Goal: Task Accomplishment & Management: Manage account settings

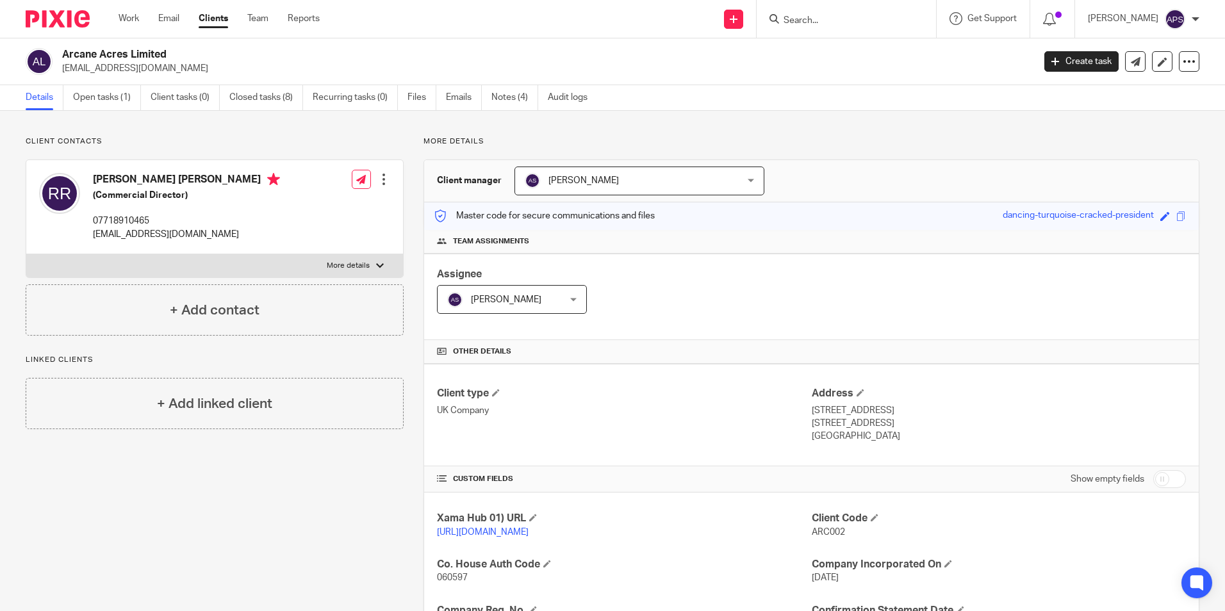
click at [394, 58] on h2 "Arcane Acres Limited" at bounding box center [447, 54] width 770 height 13
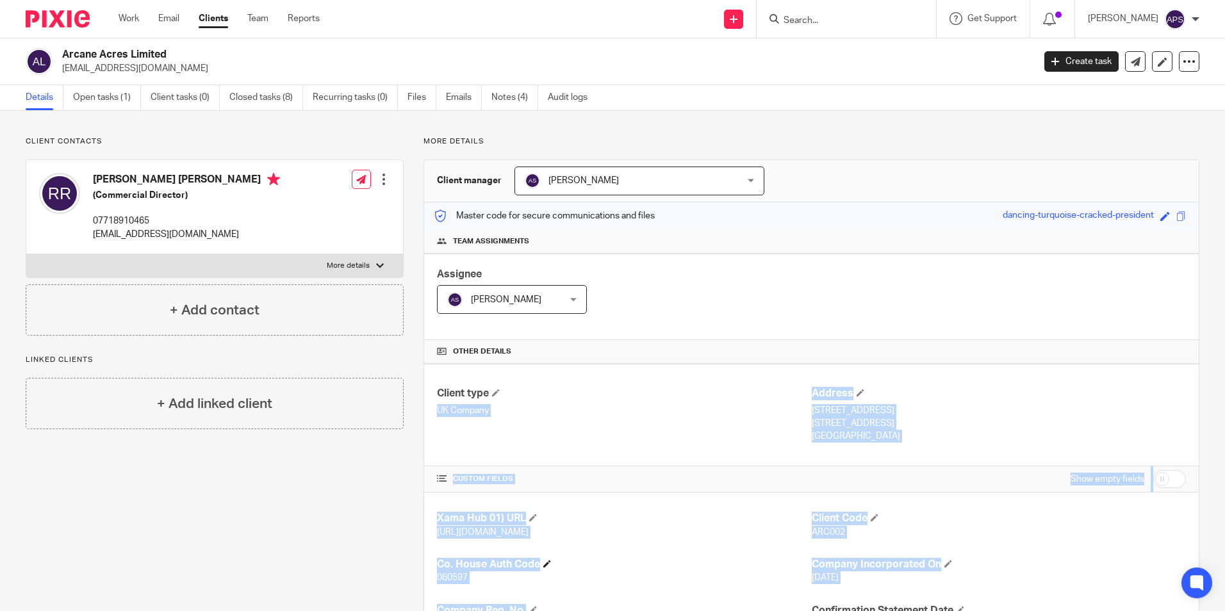
drag, startPoint x: 686, startPoint y: 388, endPoint x: 612, endPoint y: 573, distance: 200.1
click at [611, 593] on div "Client type UK Company Address 99 Hildens Drive, Tilehurst Reading, RG31 5JA En…" at bounding box center [811, 622] width 774 height 516
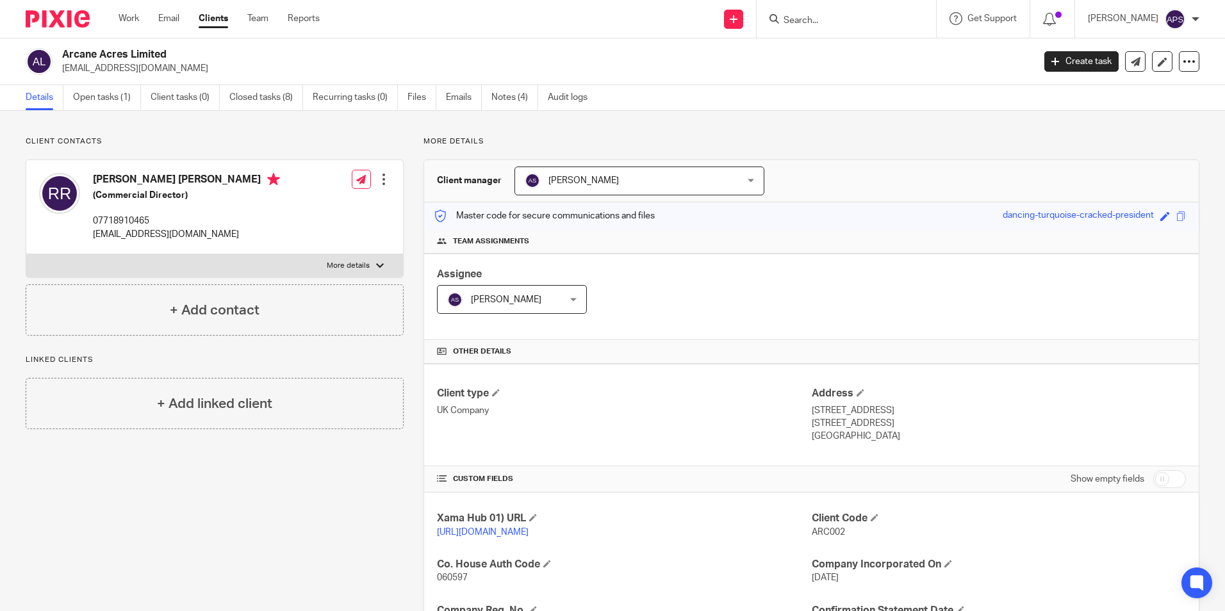
click at [799, 20] on input "Search" at bounding box center [839, 21] width 115 height 12
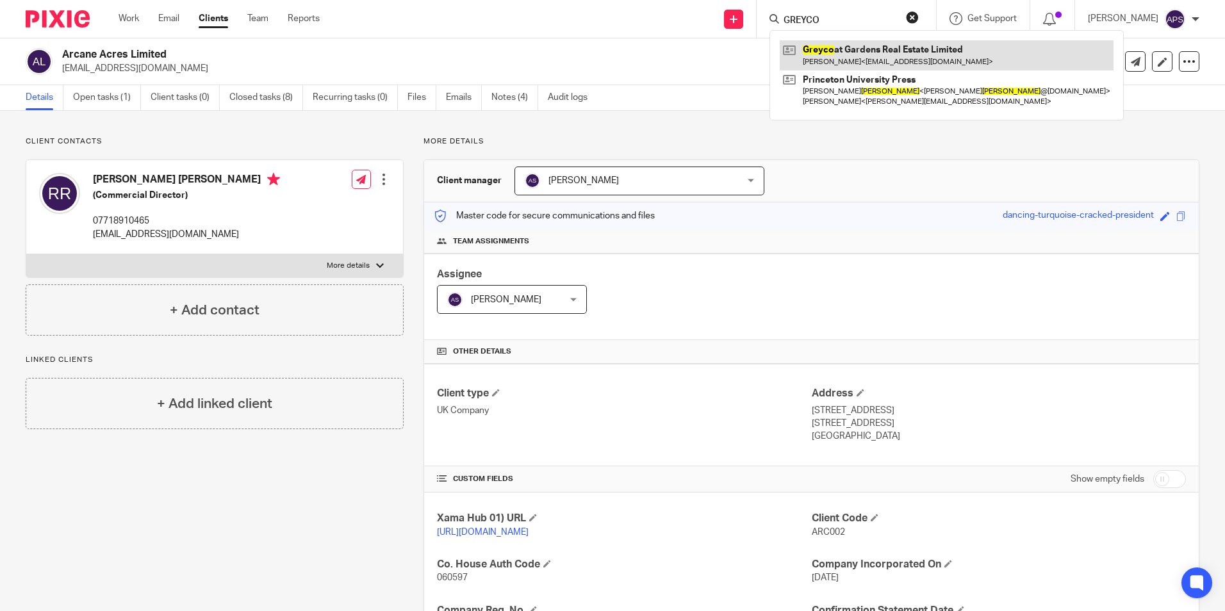
type input "GREYCO"
click at [817, 49] on link at bounding box center [947, 54] width 334 height 29
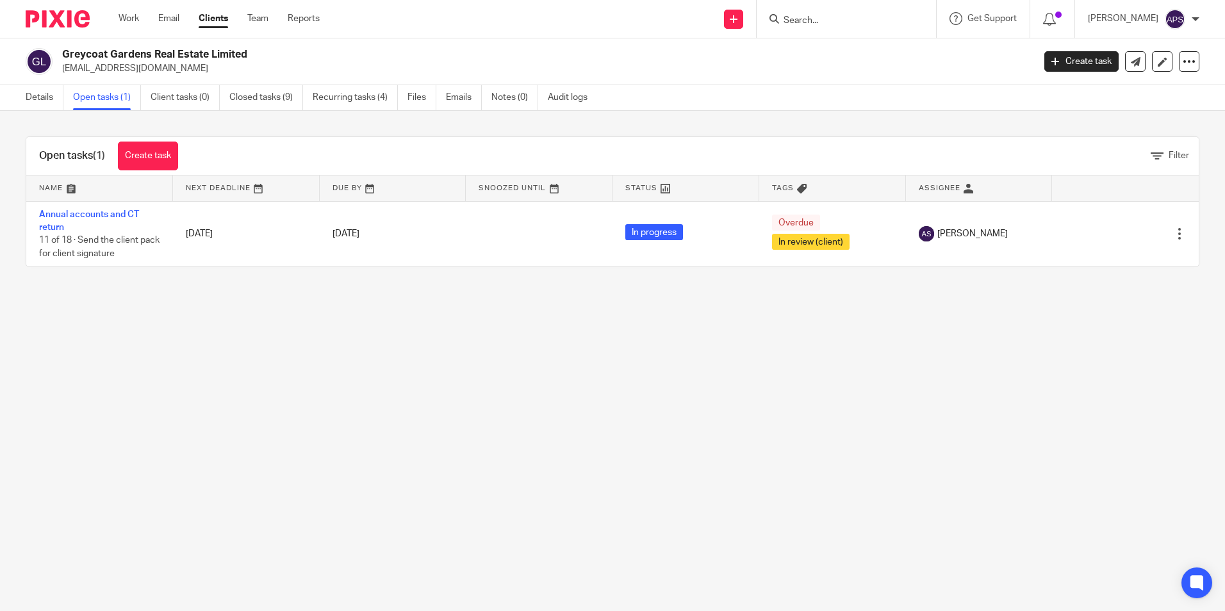
click at [125, 211] on link "Annual accounts and CT return" at bounding box center [89, 221] width 100 height 22
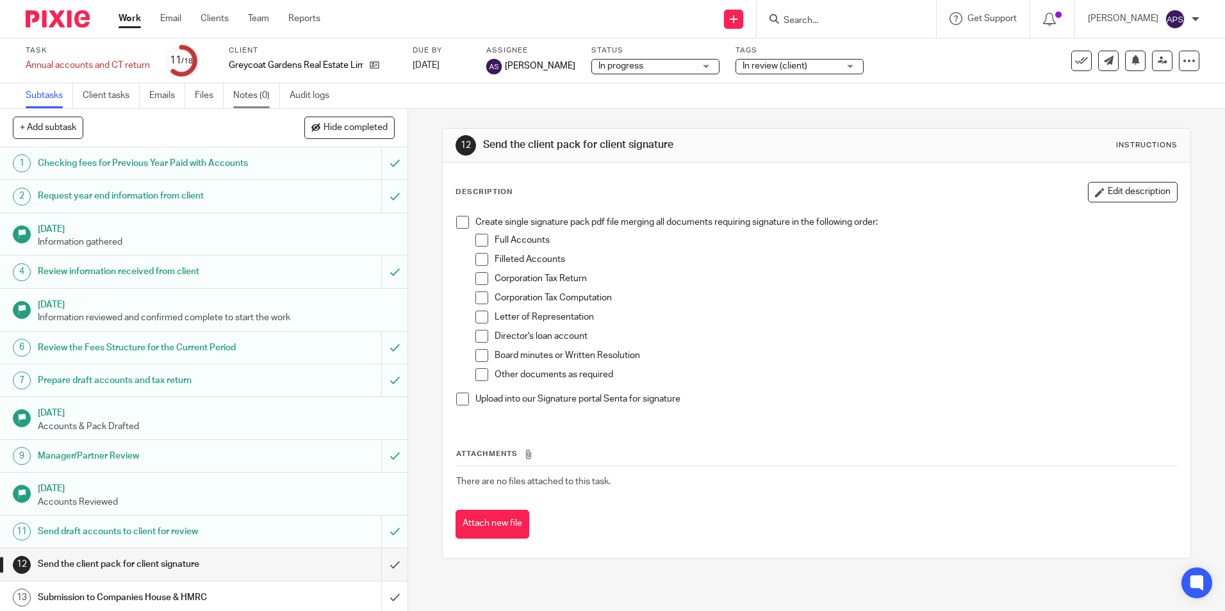
click at [252, 99] on link "Notes (0)" at bounding box center [256, 95] width 47 height 25
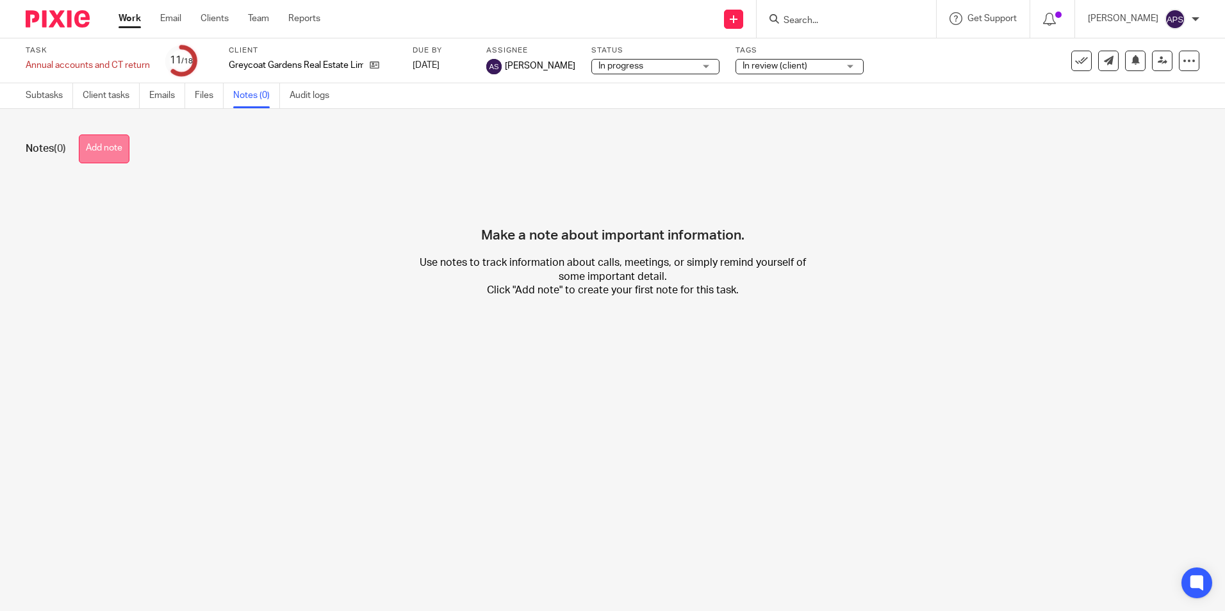
drag, startPoint x: 97, startPoint y: 135, endPoint x: 100, endPoint y: 142, distance: 7.5
click at [97, 136] on button "Add note" at bounding box center [104, 149] width 51 height 29
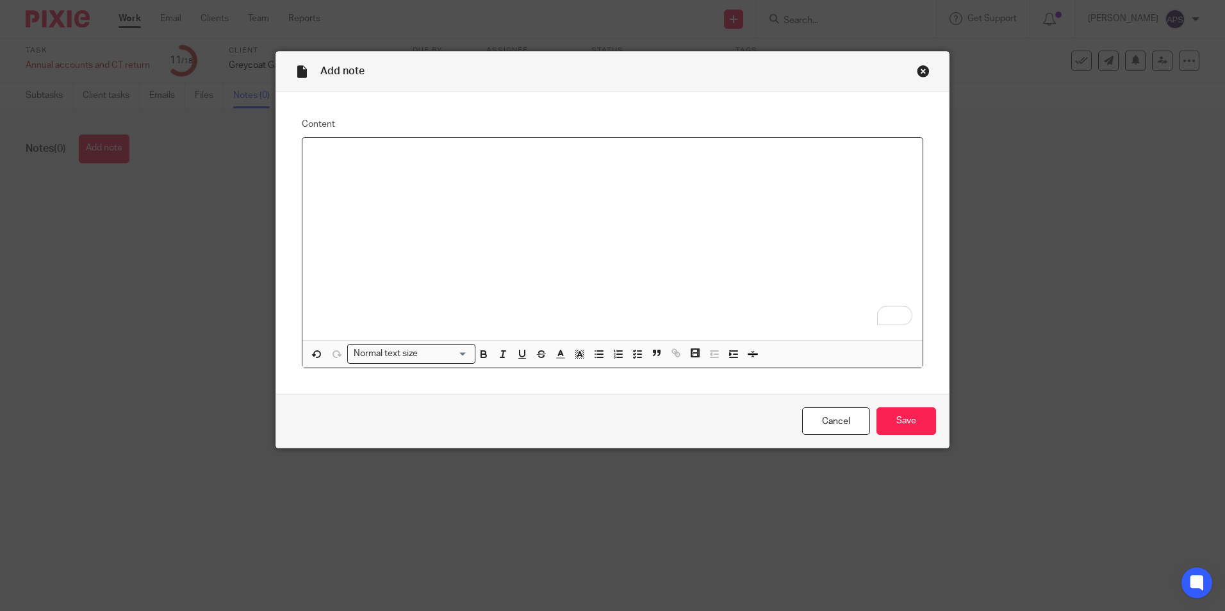
click at [917, 72] on div "Close this dialog window" at bounding box center [923, 71] width 13 height 13
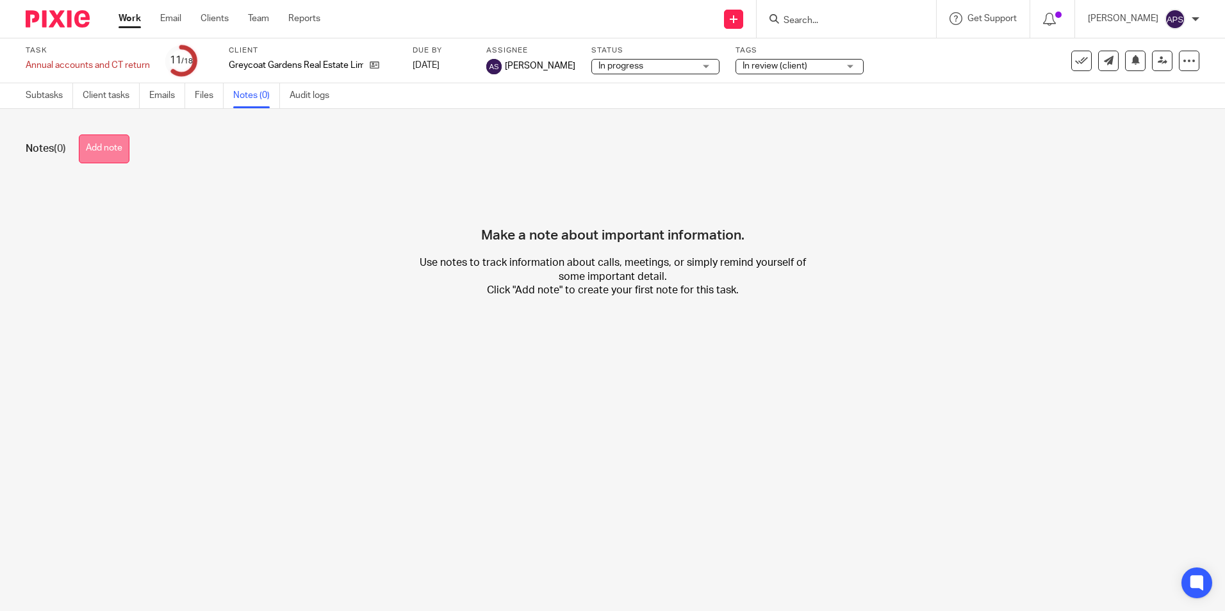
click at [110, 142] on button "Add note" at bounding box center [104, 149] width 51 height 29
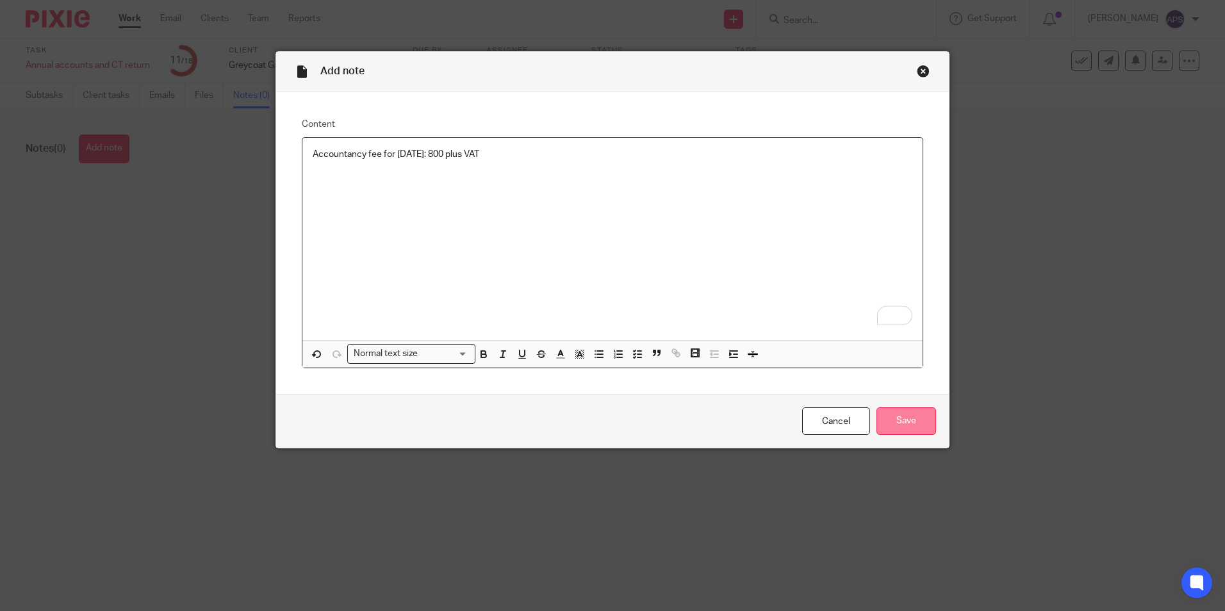
click at [898, 427] on input "Save" at bounding box center [906, 421] width 60 height 28
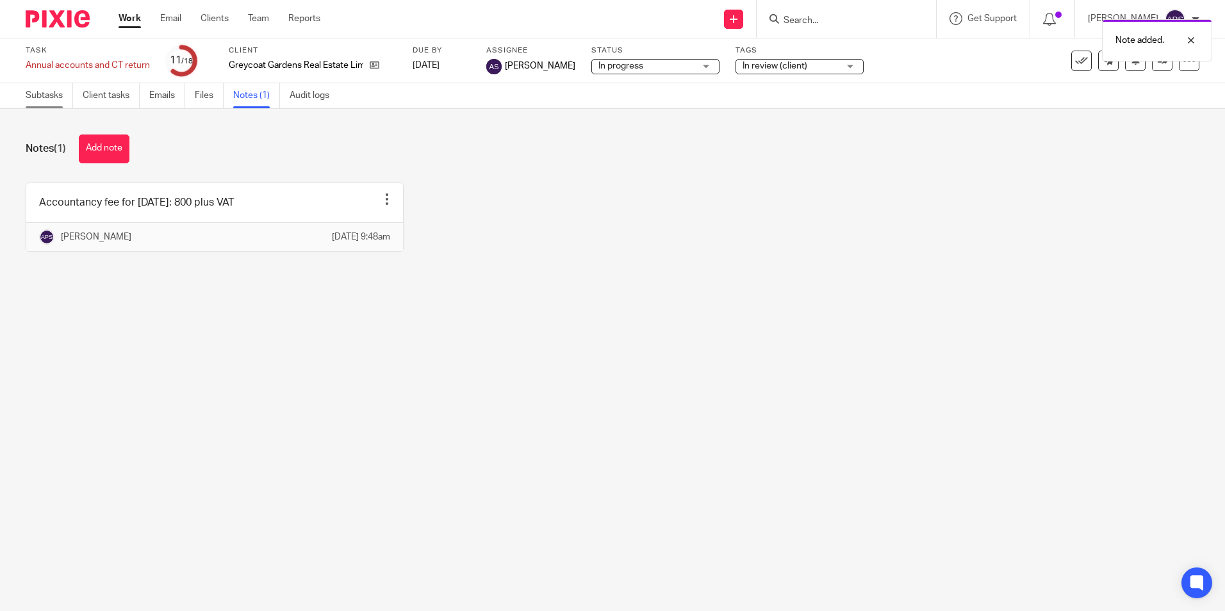
click at [45, 100] on link "Subtasks" at bounding box center [49, 95] width 47 height 25
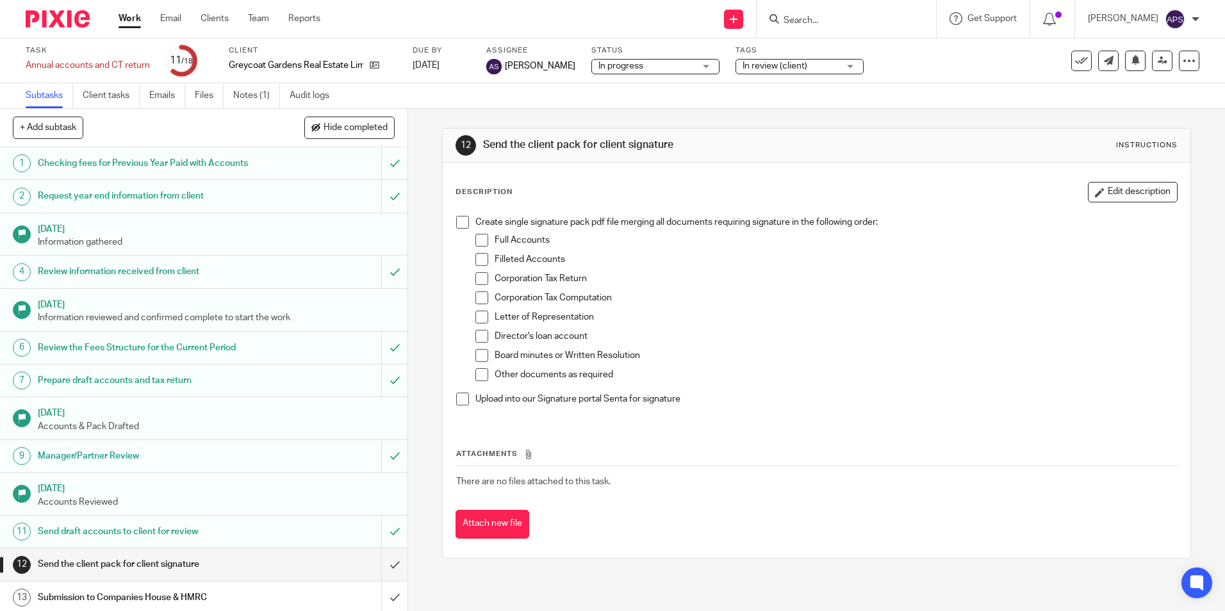
click at [813, 70] on span "In review (client)" at bounding box center [790, 66] width 96 height 13
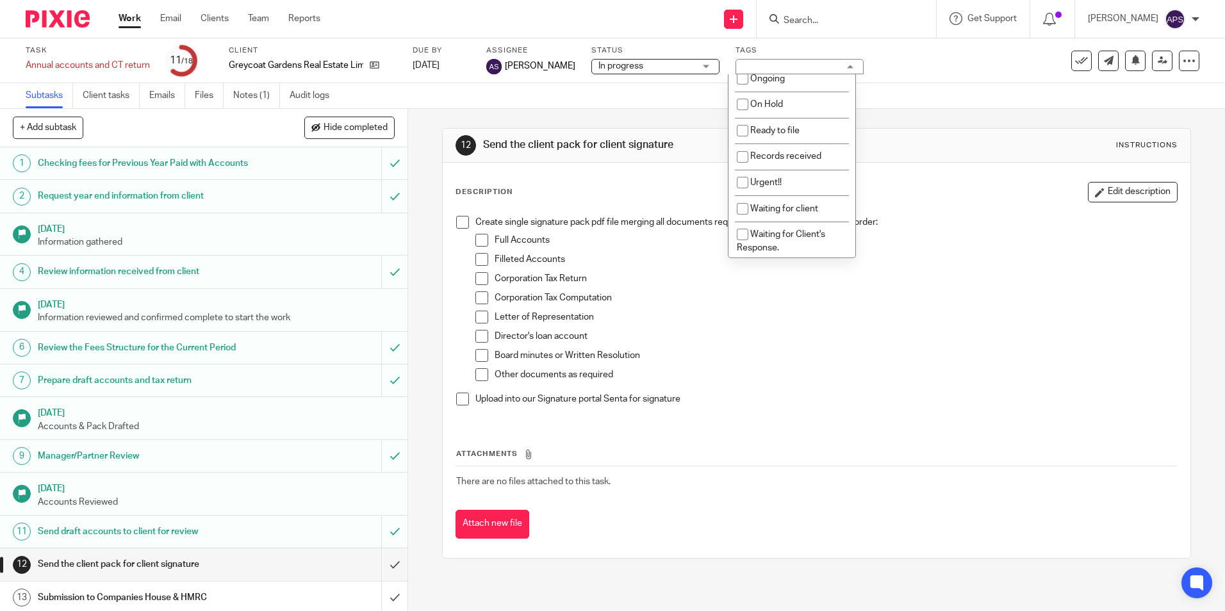
scroll to position [128, 0]
click at [768, 187] on li "Urgent!!" at bounding box center [791, 180] width 127 height 26
checkbox input "true"
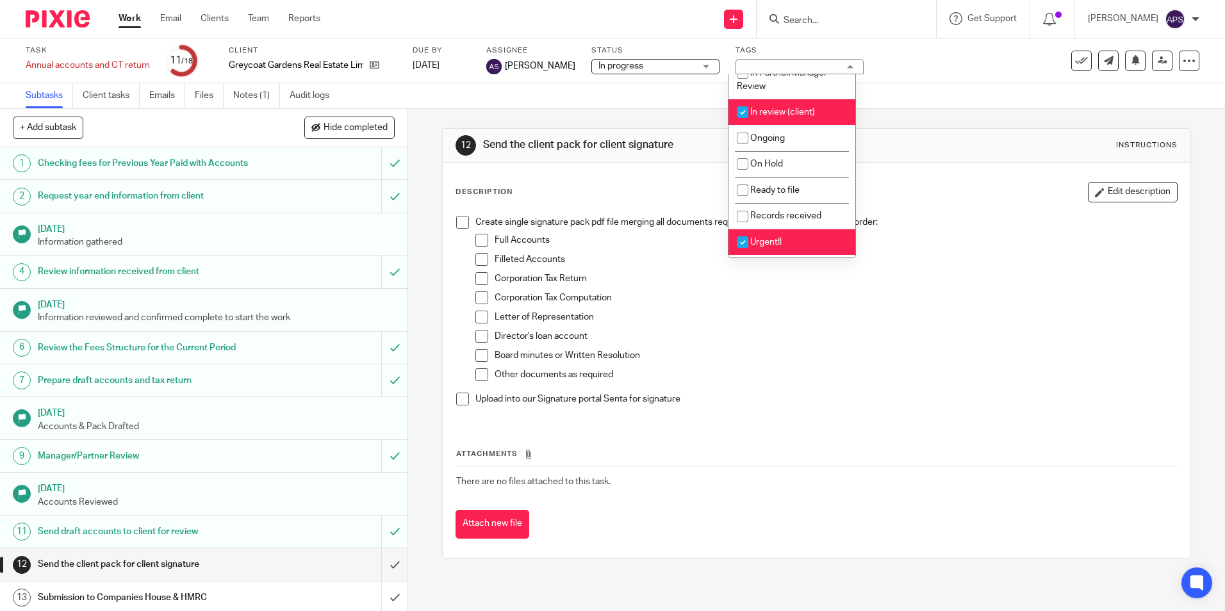
scroll to position [0, 0]
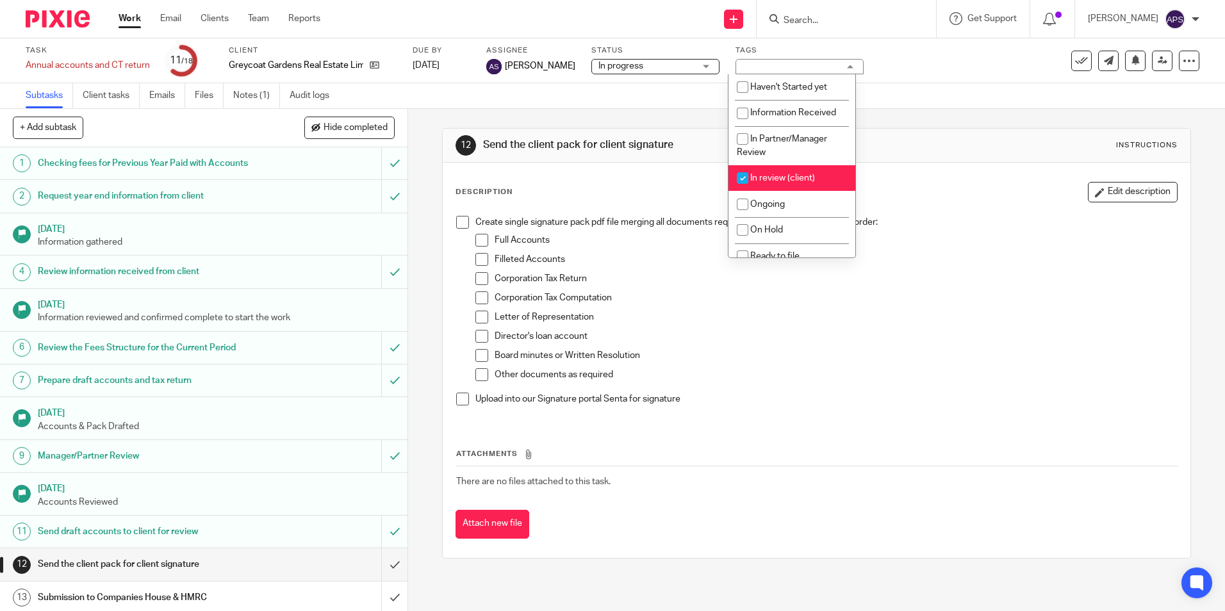
click at [760, 179] on span "In review (client)" at bounding box center [782, 178] width 65 height 9
checkbox input "false"
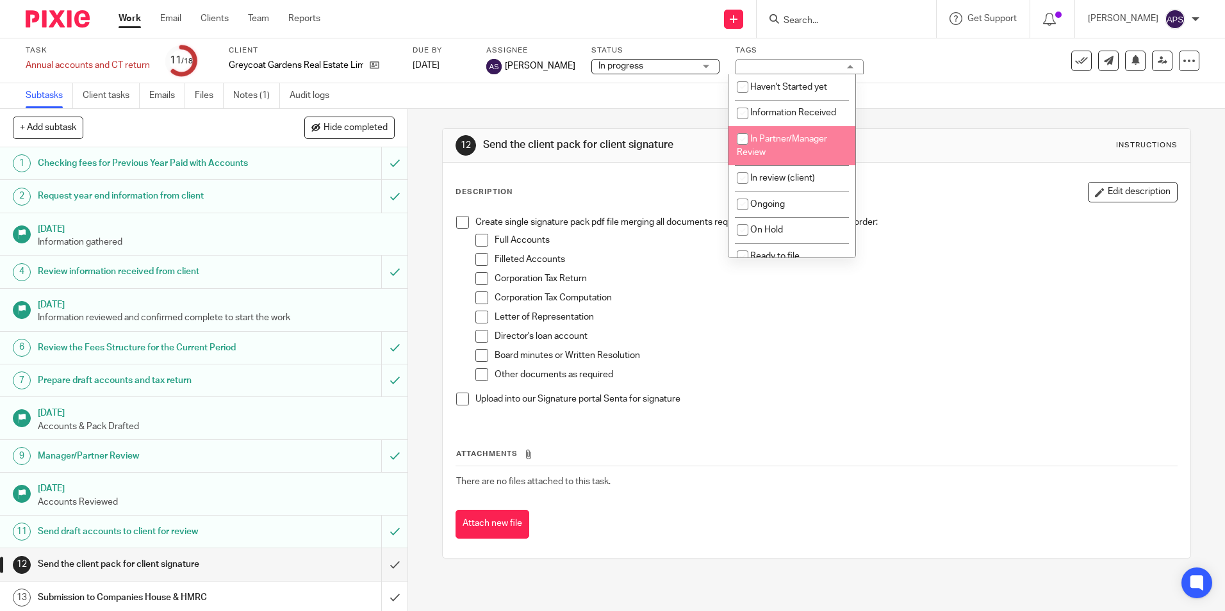
drag, startPoint x: 990, startPoint y: 131, endPoint x: 915, endPoint y: 132, distance: 75.6
click at [991, 131] on div "12 Send the client pack for client signature Instructions" at bounding box center [816, 146] width 747 height 34
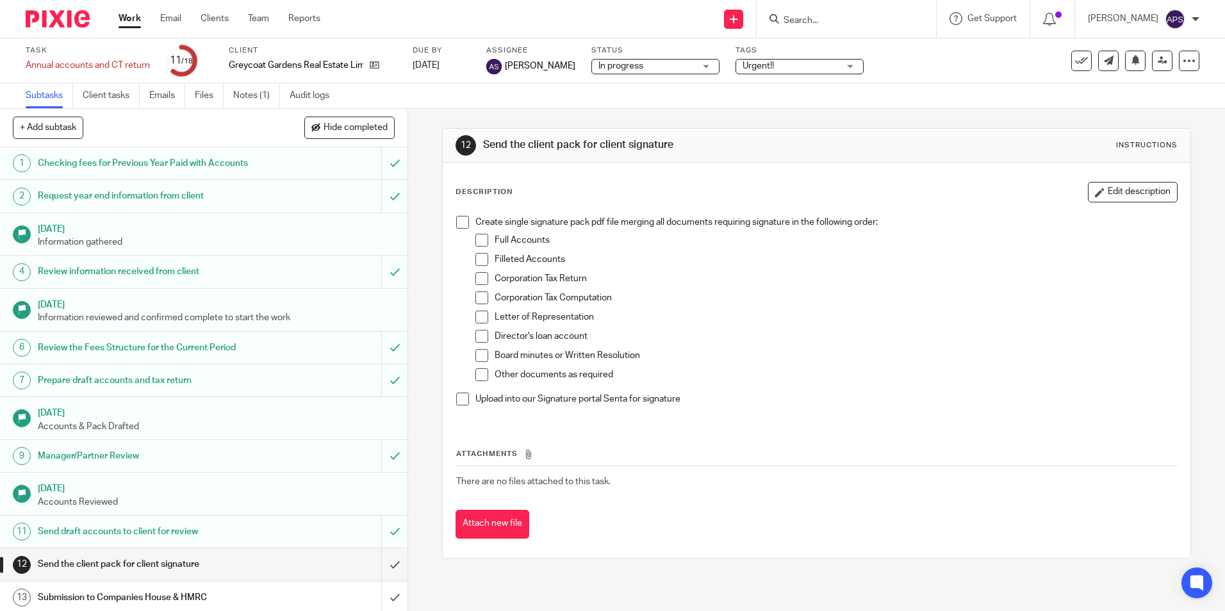
click at [612, 68] on span "In progress" at bounding box center [620, 65] width 45 height 9
click at [612, 68] on div "In progress" at bounding box center [620, 65] width 45 height 9
click at [1158, 65] on icon at bounding box center [1163, 61] width 10 height 10
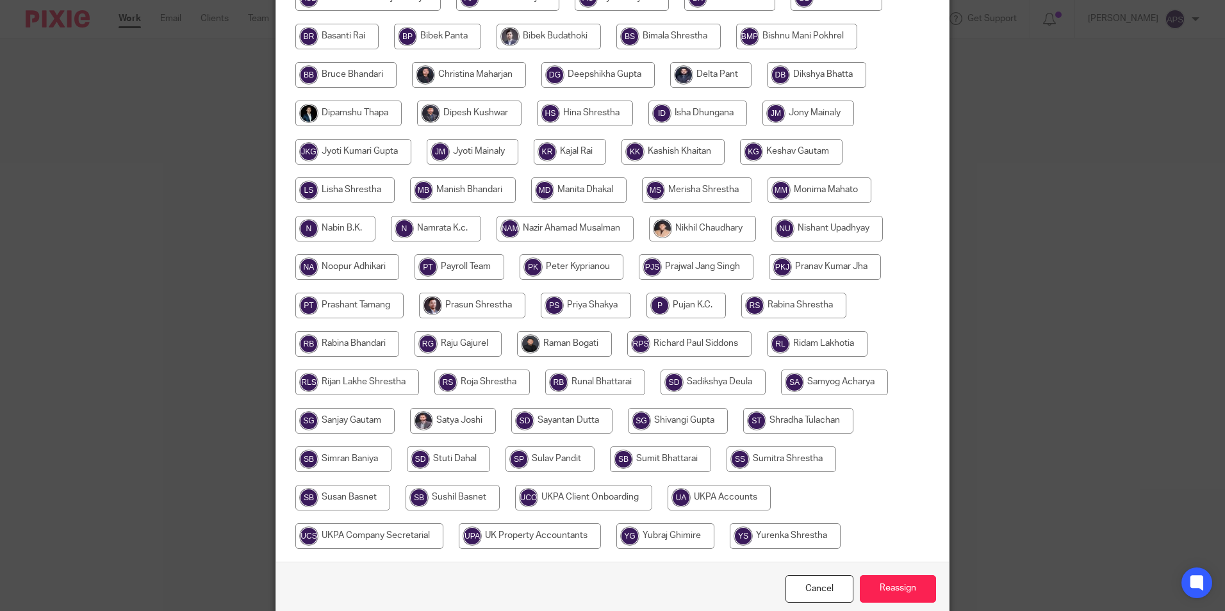
scroll to position [381, 0]
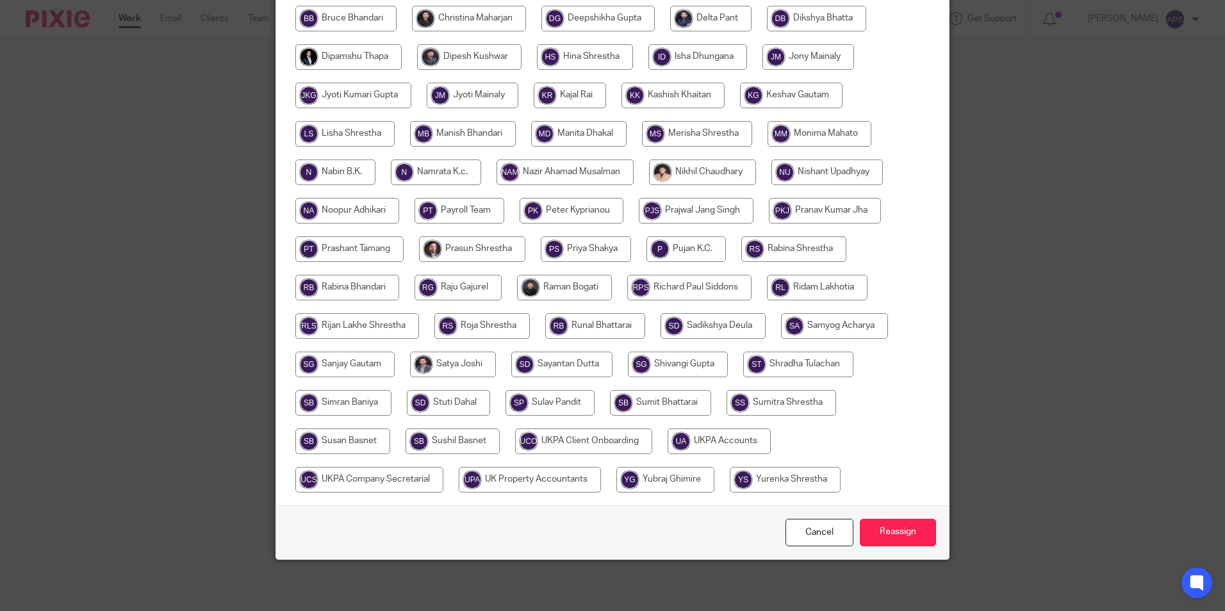
click at [698, 435] on input "radio" at bounding box center [718, 442] width 103 height 26
radio input "true"
click at [881, 525] on input "Reassign" at bounding box center [898, 533] width 76 height 28
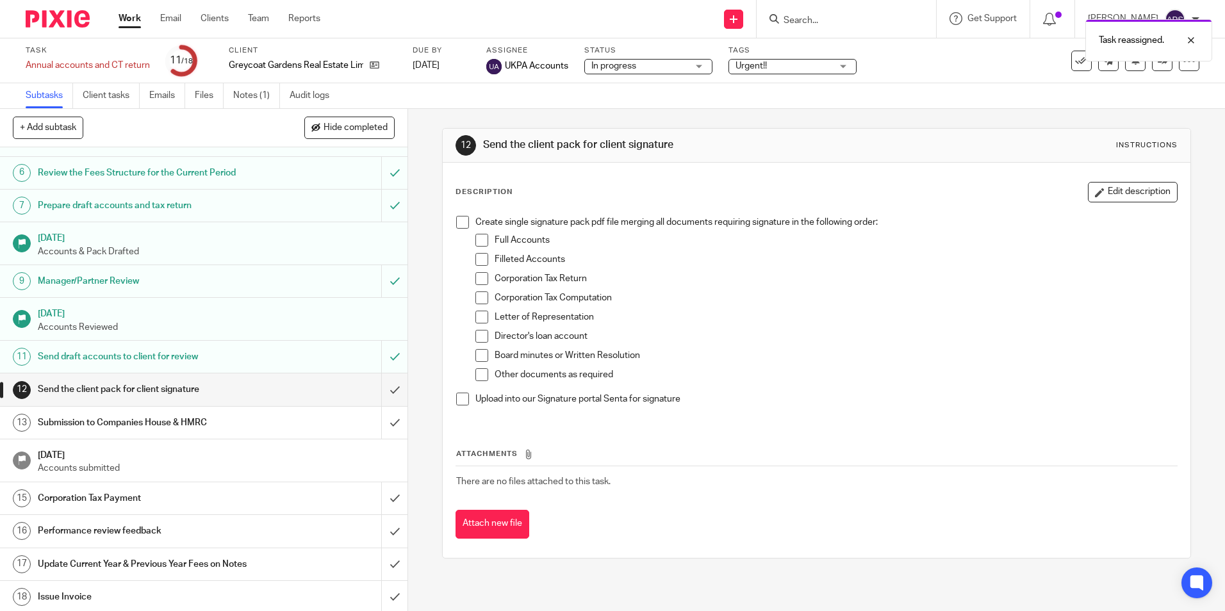
scroll to position [177, 0]
click at [264, 95] on link "Notes (1)" at bounding box center [256, 95] width 47 height 25
